Goal: Check status: Check status

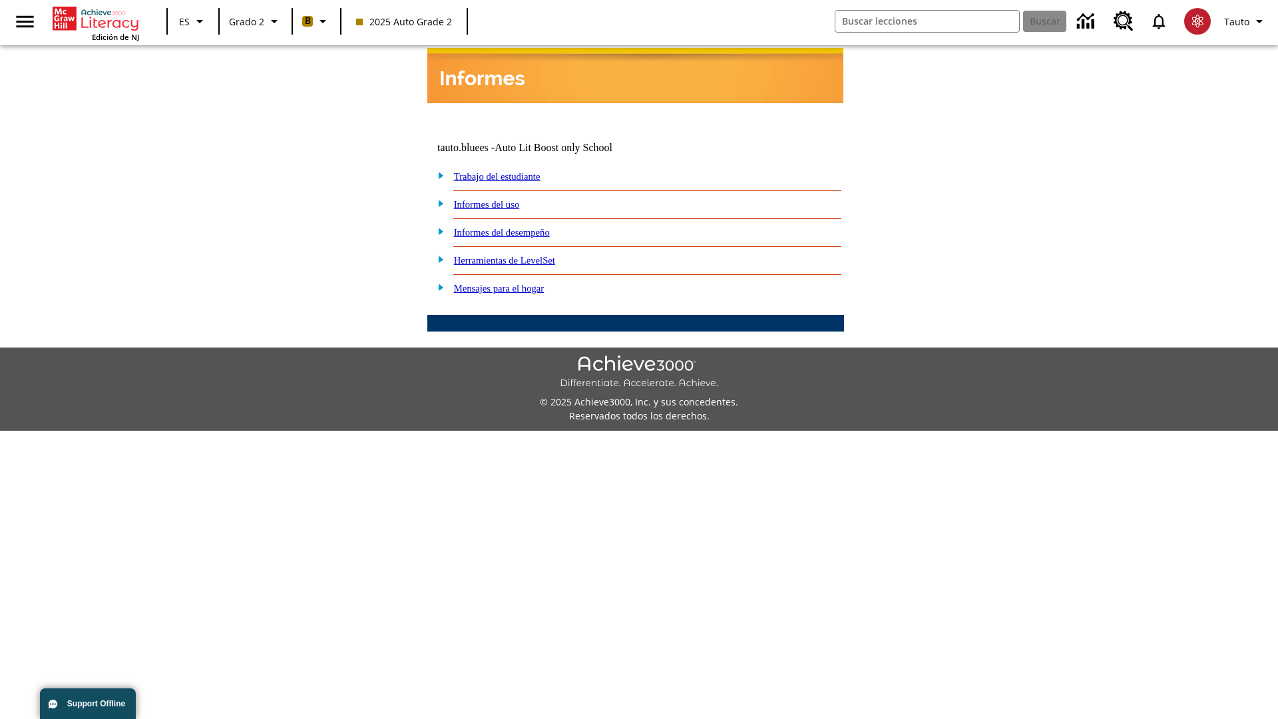
click at [519, 227] on link "Informes del desempeño" at bounding box center [502, 232] width 96 height 11
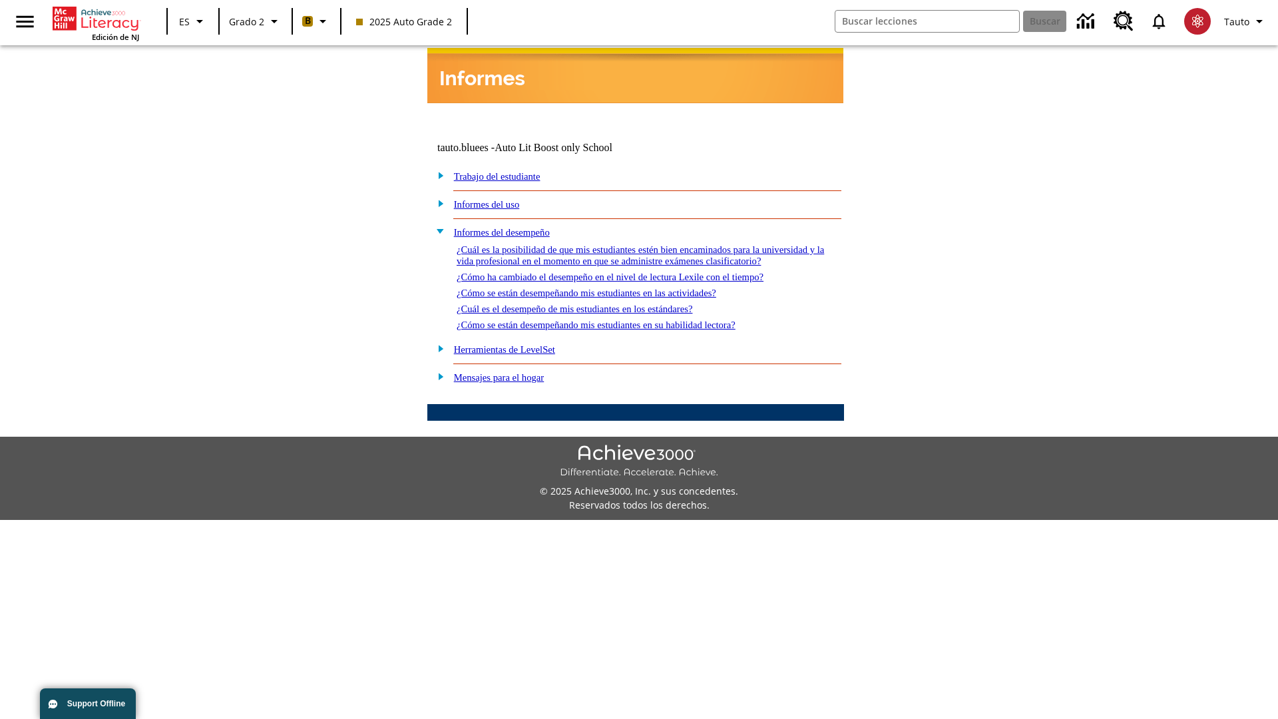
click at [608, 287] on link "¿Cómo se están desempeñando mis estudiantes en las actividades?" at bounding box center [587, 292] width 260 height 11
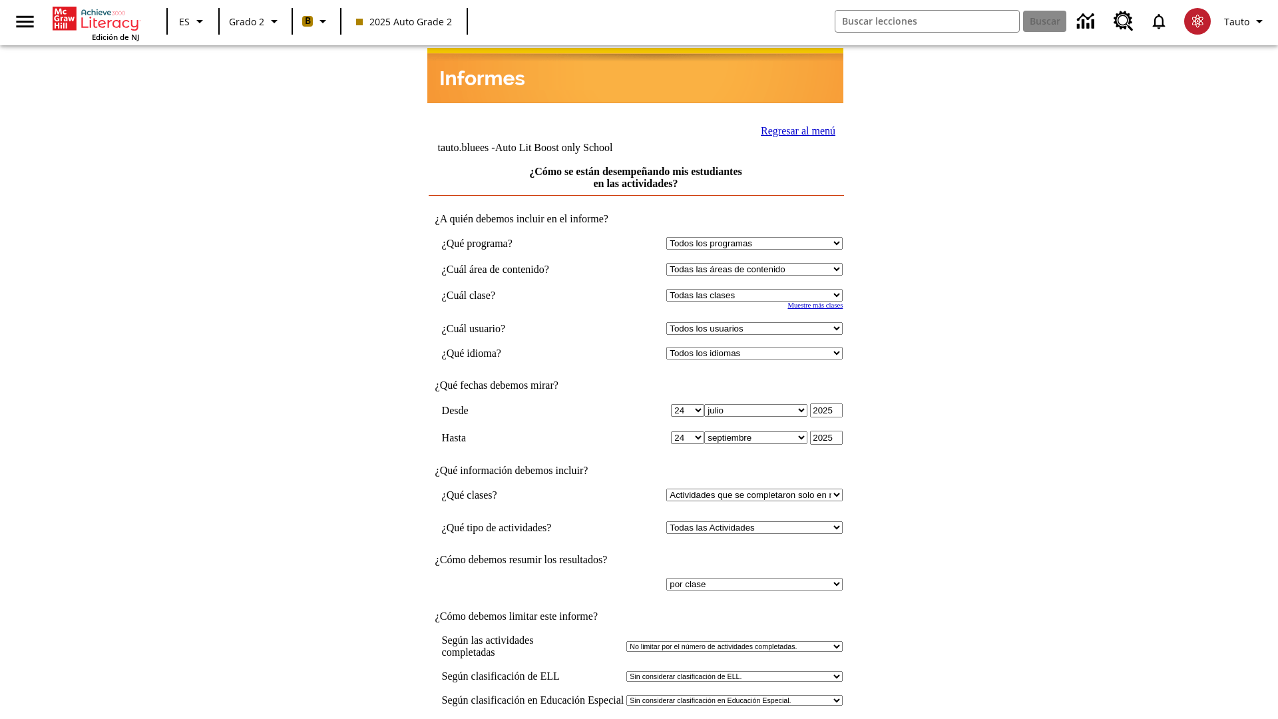
select select "21437111"
select select "4"
